Goal: Communication & Community: Connect with others

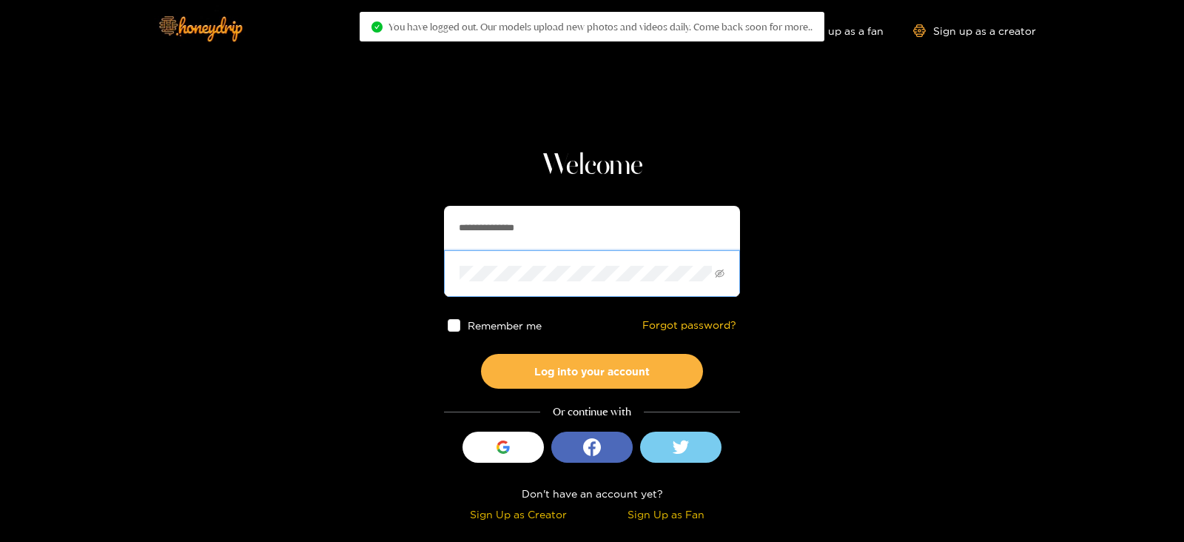
click at [481, 354] on button "Log into your account" at bounding box center [592, 371] width 222 height 35
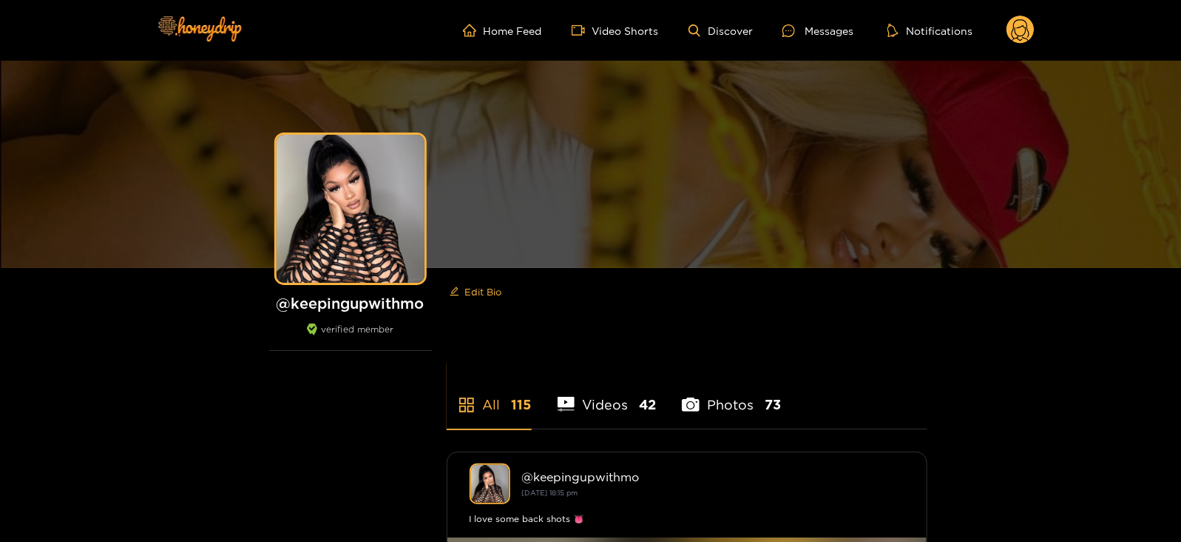
click at [1021, 41] on circle at bounding box center [1021, 30] width 28 height 28
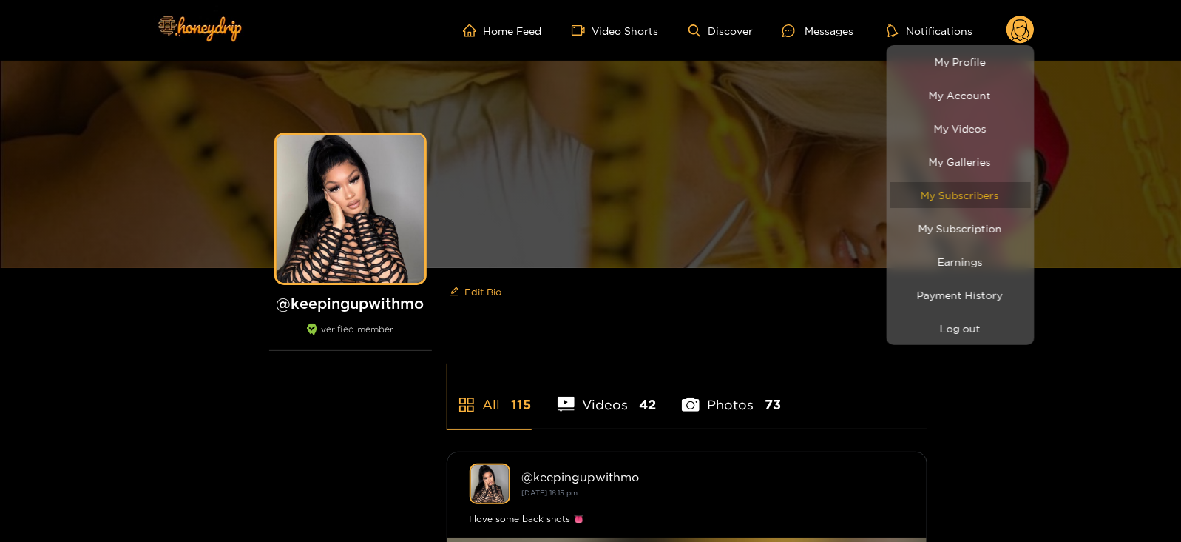
click at [943, 195] on link "My Subscribers" at bounding box center [961, 195] width 141 height 26
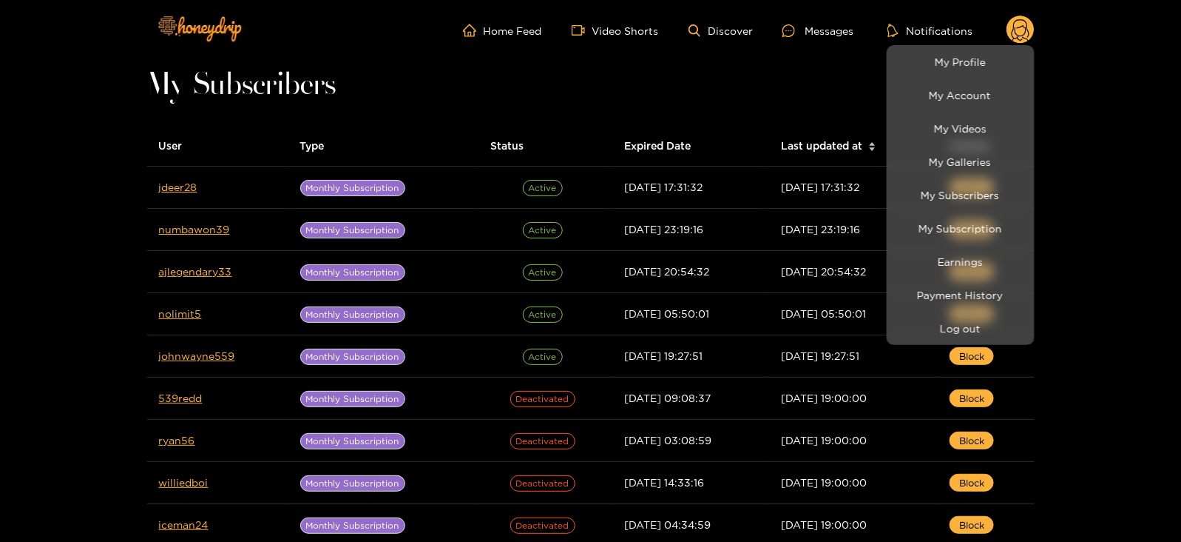
click at [174, 186] on div at bounding box center [590, 271] width 1181 height 542
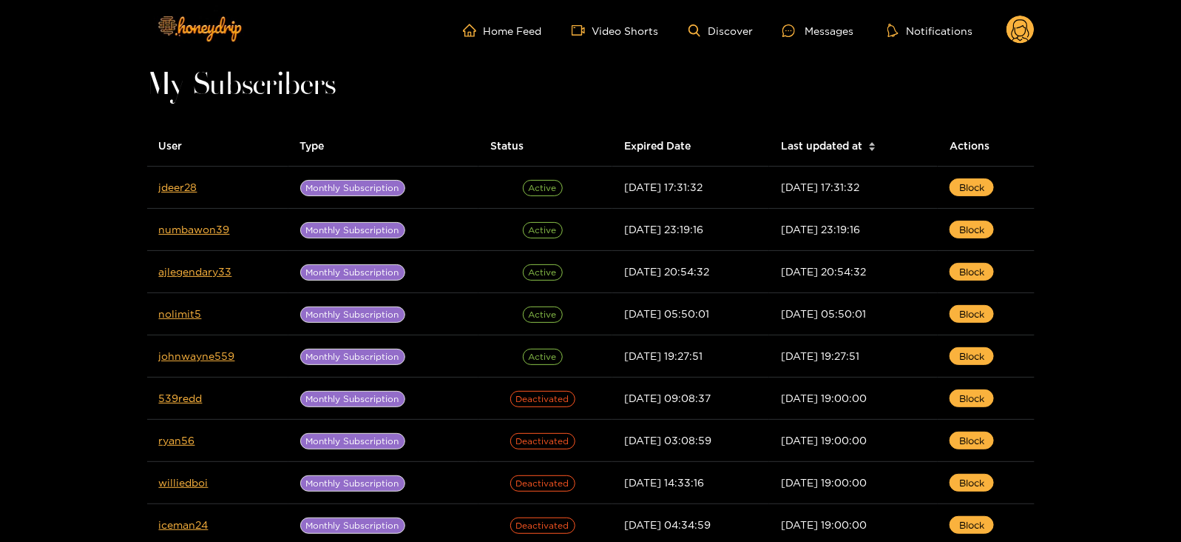
click at [174, 186] on link "jdeer28" at bounding box center [178, 186] width 38 height 11
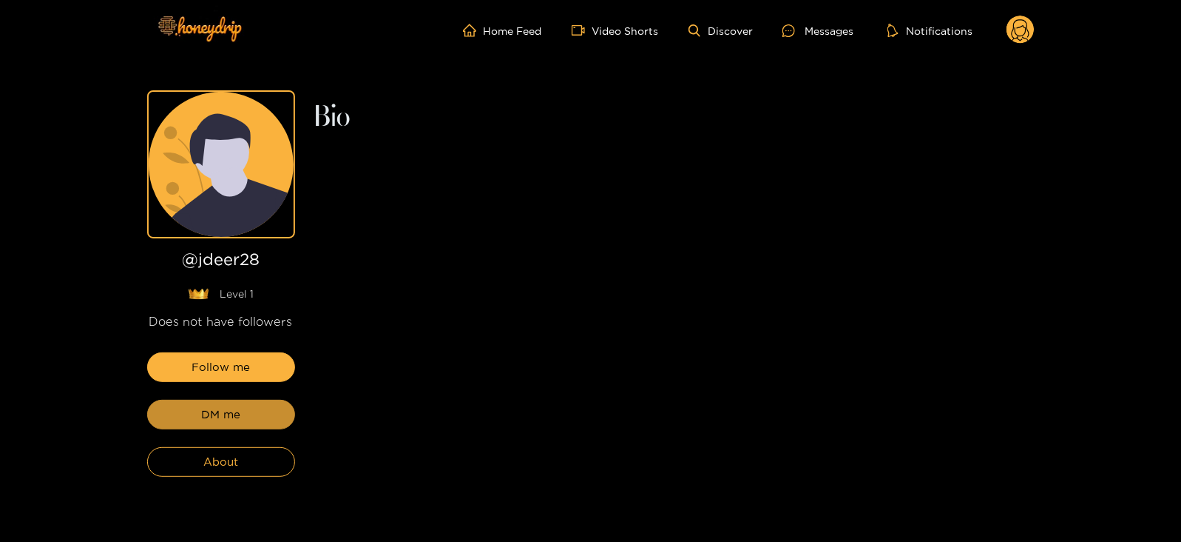
click at [211, 414] on span "DM me" at bounding box center [220, 414] width 39 height 18
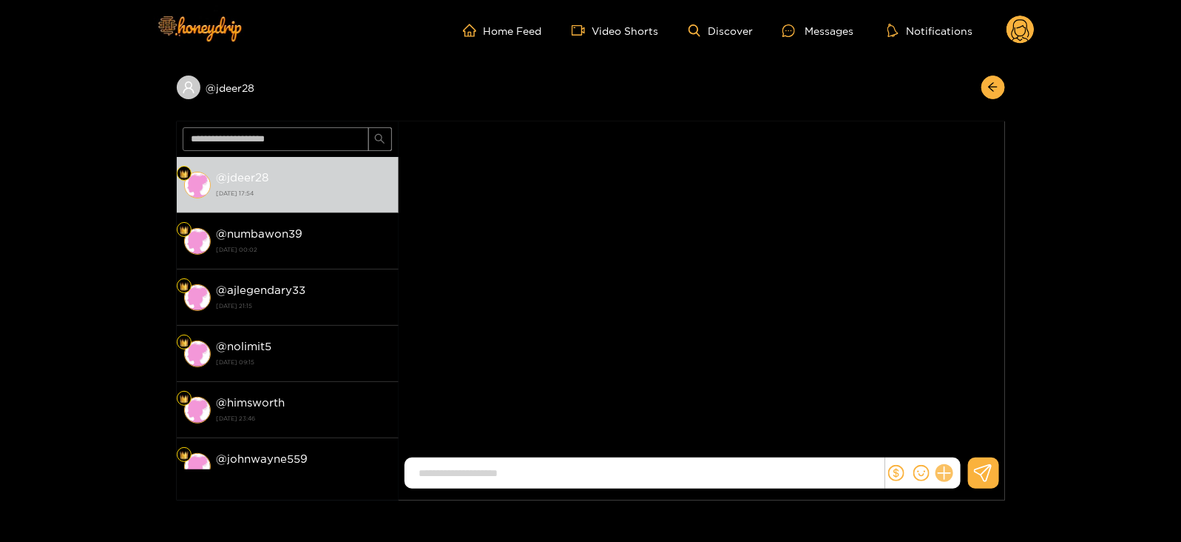
click at [937, 477] on button at bounding box center [944, 472] width 25 height 25
click at [965, 447] on button at bounding box center [972, 436] width 52 height 33
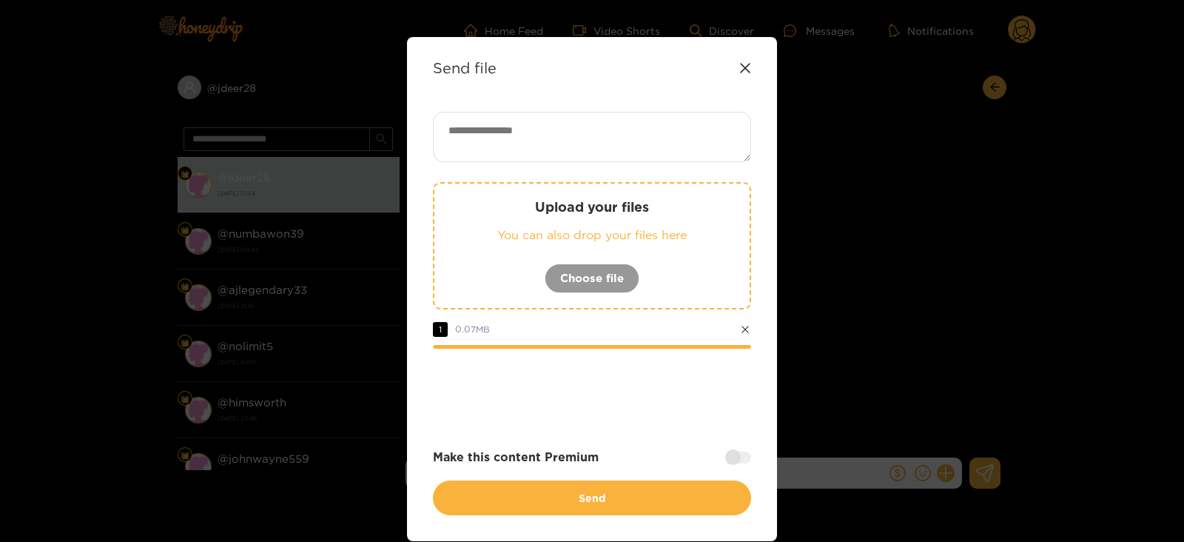
click at [497, 120] on textarea at bounding box center [592, 137] width 318 height 50
paste textarea "**********"
type textarea "**********"
click at [730, 460] on div at bounding box center [738, 457] width 26 height 12
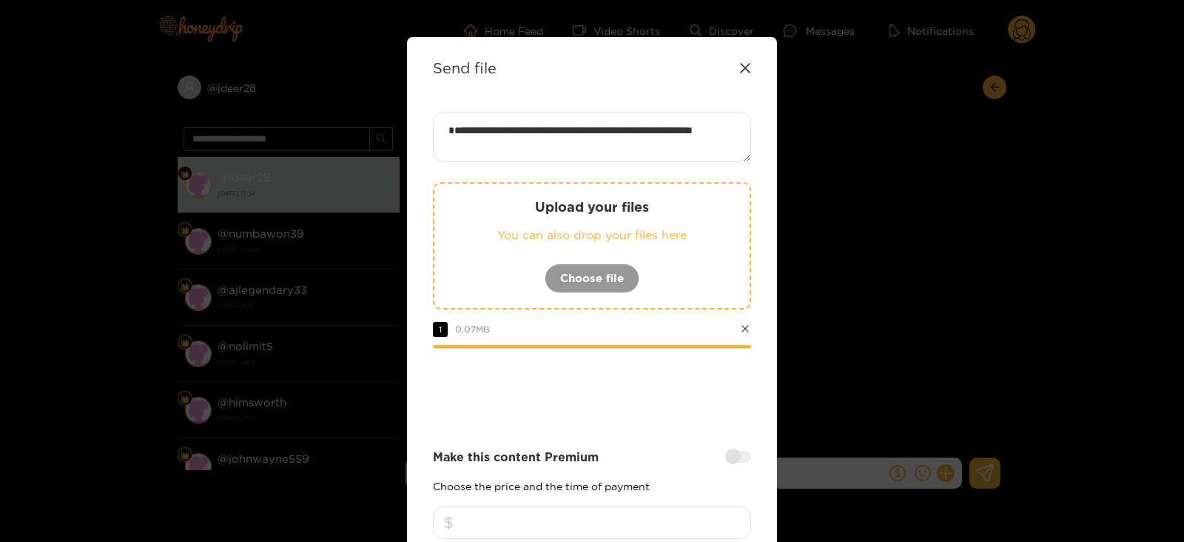
click at [580, 518] on input "number" at bounding box center [592, 522] width 318 height 33
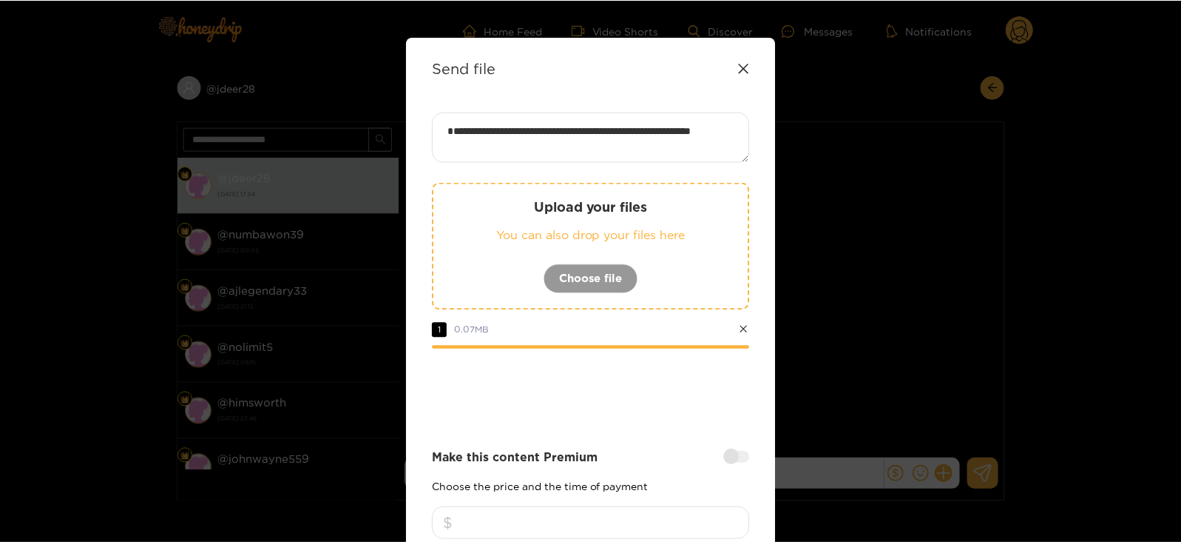
scroll to position [178, 0]
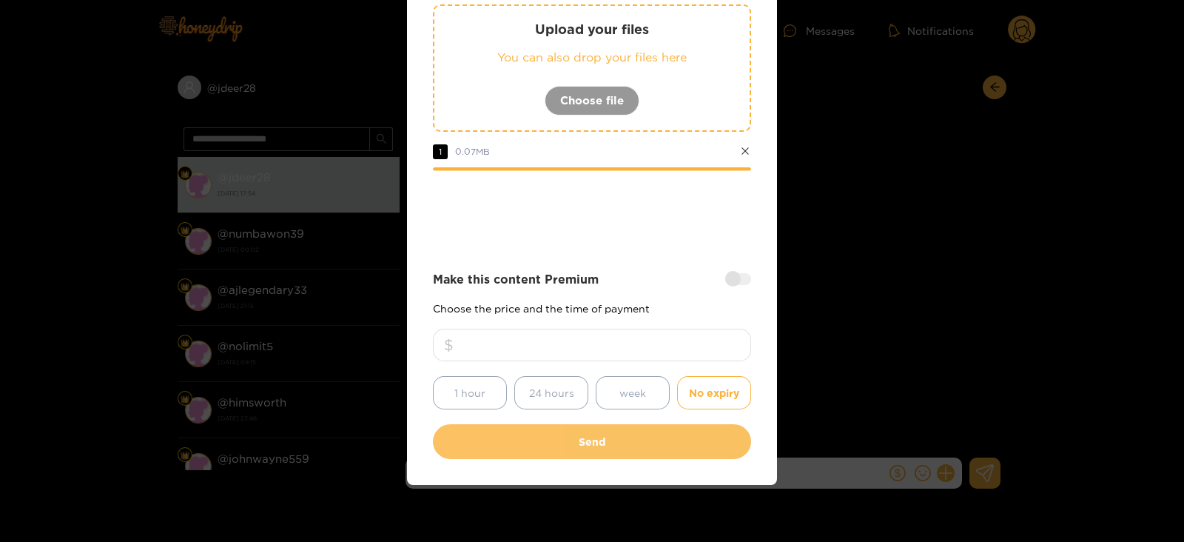
type input "**"
click at [525, 446] on button "Send" at bounding box center [592, 441] width 318 height 35
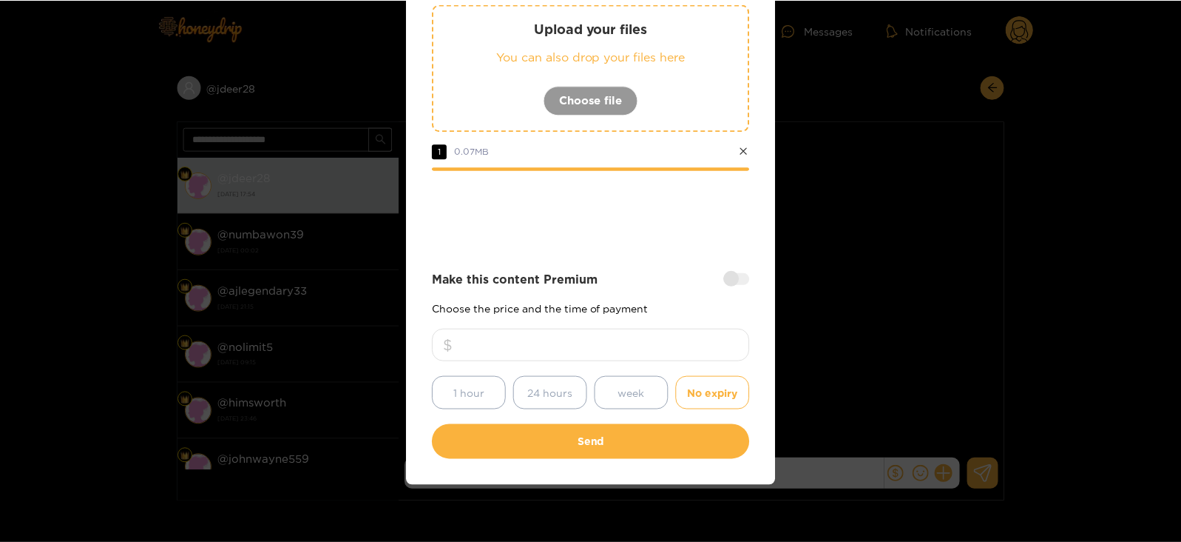
scroll to position [90, 0]
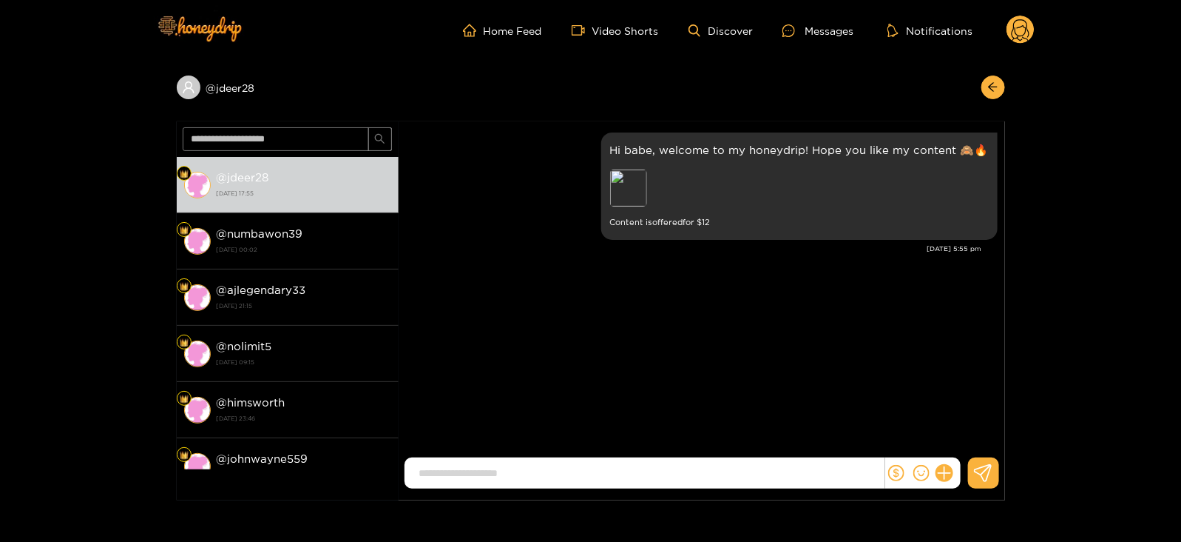
click at [1013, 18] on circle at bounding box center [1021, 30] width 28 height 28
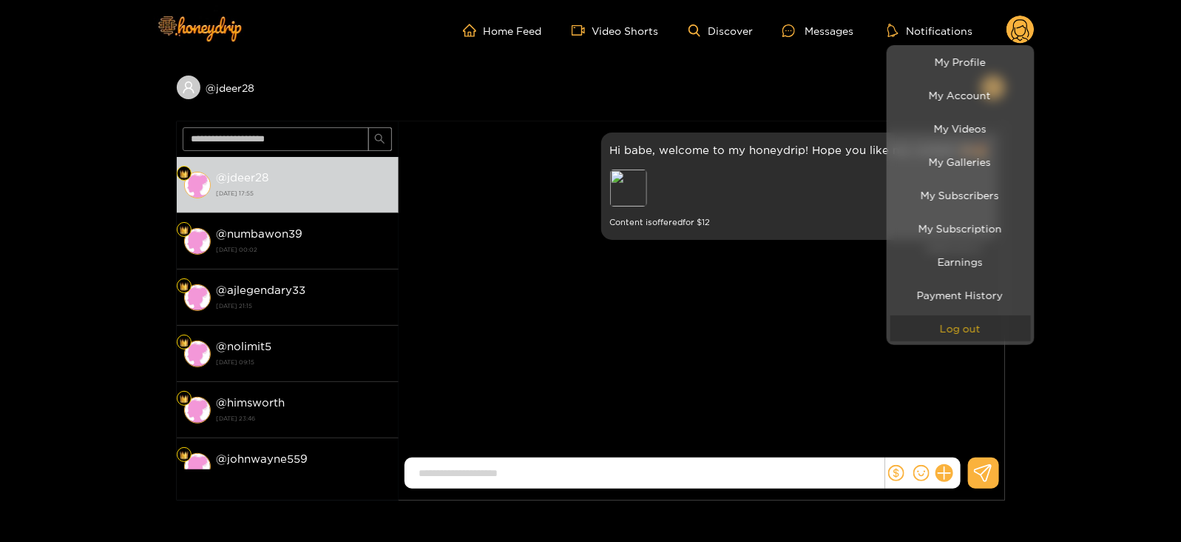
click at [964, 334] on button "Log out" at bounding box center [961, 328] width 141 height 26
